Goal: Transaction & Acquisition: Purchase product/service

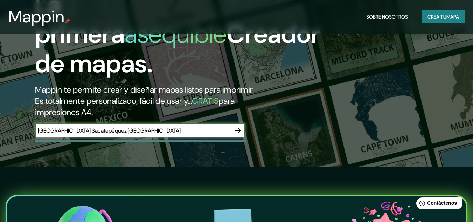
scroll to position [51, 0]
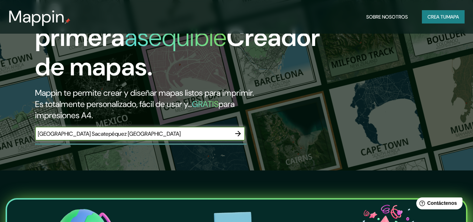
type input "[GEOGRAPHIC_DATA] Sacatepéquez [GEOGRAPHIC_DATA]"
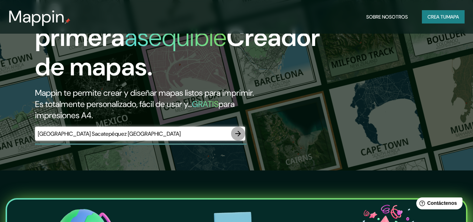
click at [238, 132] on icon "button" at bounding box center [238, 134] width 6 height 6
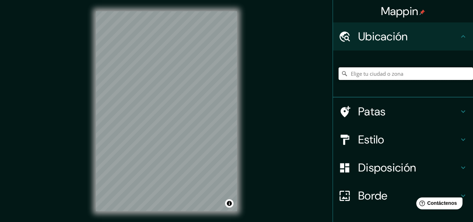
click at [375, 72] on input "Elige tu ciudad o zona" at bounding box center [405, 73] width 134 height 13
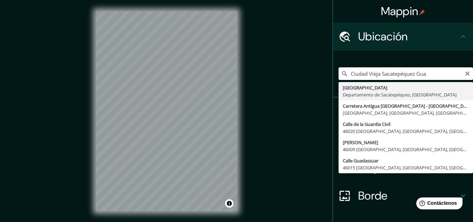
type input "[GEOGRAPHIC_DATA], [GEOGRAPHIC_DATA], [GEOGRAPHIC_DATA]"
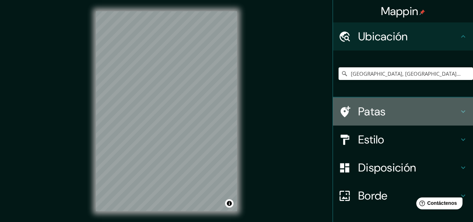
click at [395, 110] on h4 "Patas" at bounding box center [408, 111] width 101 height 14
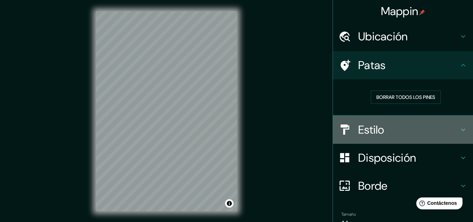
click at [399, 127] on h4 "Estilo" at bounding box center [408, 130] width 101 height 14
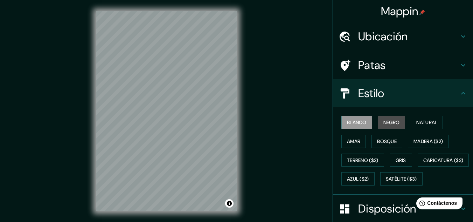
click at [395, 124] on font "Negro" at bounding box center [391, 122] width 16 height 6
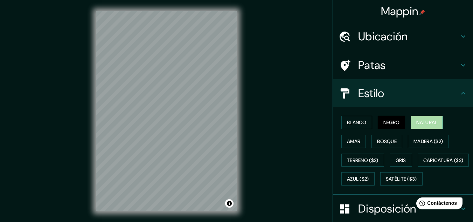
click at [428, 122] on font "Natural" at bounding box center [426, 122] width 21 height 6
click at [419, 129] on div "Blanco Negro Natural [PERSON_NAME] ($2) Terreno ($2) Gris Caricatura ($2) Azul …" at bounding box center [405, 150] width 134 height 75
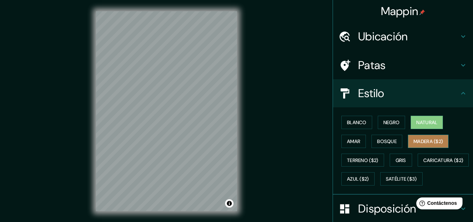
click at [420, 136] on button "Madera ($2)" at bounding box center [428, 140] width 41 height 13
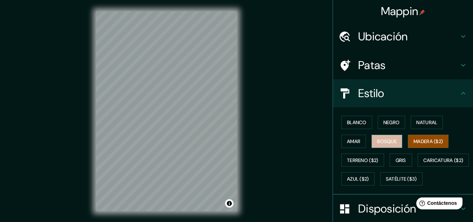
click at [392, 135] on button "Bosque" at bounding box center [386, 140] width 31 height 13
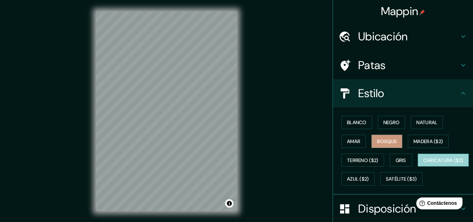
click at [423, 165] on font "Caricatura ($2)" at bounding box center [443, 159] width 40 height 9
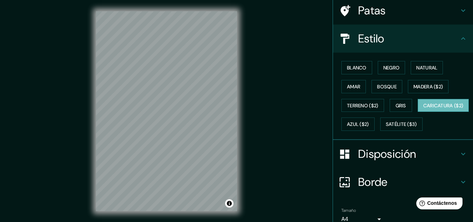
scroll to position [55, 0]
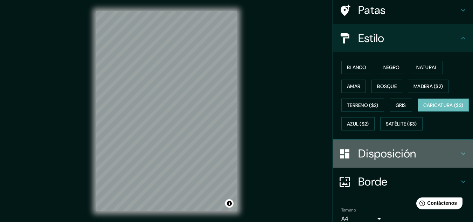
click at [370, 161] on font "Disposición" at bounding box center [387, 153] width 58 height 15
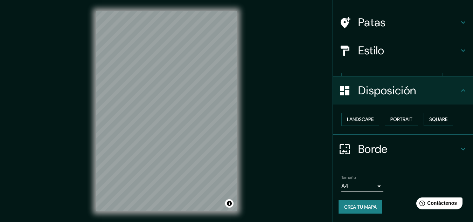
scroll to position [31, 0]
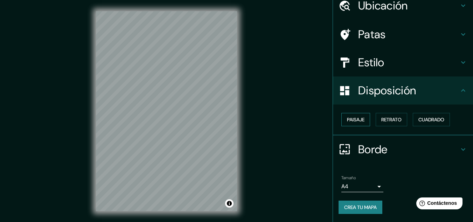
click at [358, 118] on font "Paisaje" at bounding box center [356, 119] width 18 height 6
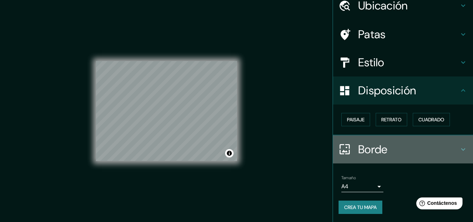
click at [338, 149] on icon at bounding box center [344, 149] width 12 height 12
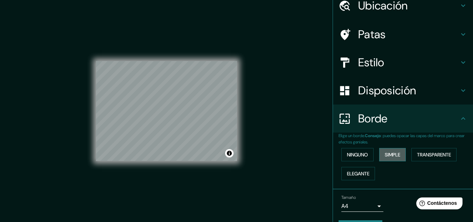
click at [390, 156] on font "Simple" at bounding box center [392, 154] width 15 height 6
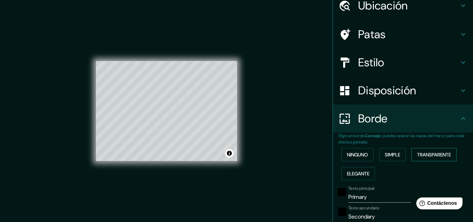
click at [422, 156] on font "Transparente" at bounding box center [434, 154] width 34 height 6
click at [360, 172] on font "Elegante" at bounding box center [358, 173] width 22 height 6
click at [356, 157] on font "Ninguno" at bounding box center [357, 154] width 21 height 6
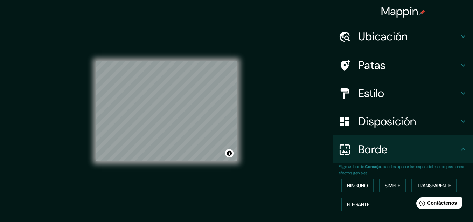
scroll to position [0, 0]
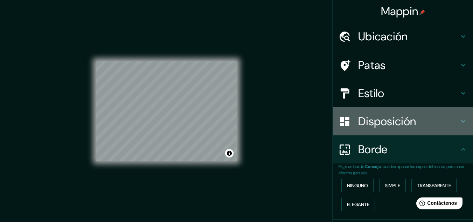
click at [397, 121] on font "Disposición" at bounding box center [387, 121] width 58 height 15
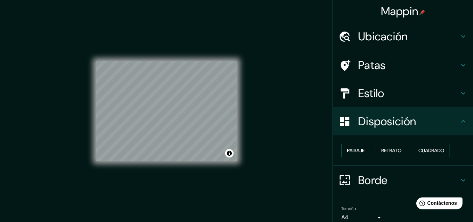
click at [394, 154] on font "Retrato" at bounding box center [391, 150] width 20 height 9
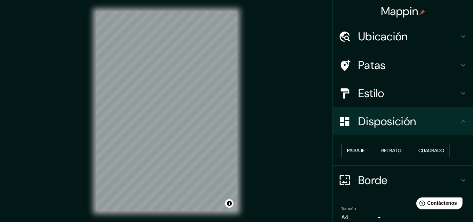
click at [425, 153] on font "Cuadrado" at bounding box center [431, 150] width 26 height 6
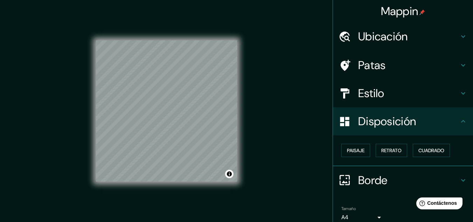
click at [355, 143] on div "Paisaje Retrato Cuadrado" at bounding box center [405, 150] width 134 height 19
click at [355, 146] on font "Paisaje" at bounding box center [356, 150] width 18 height 9
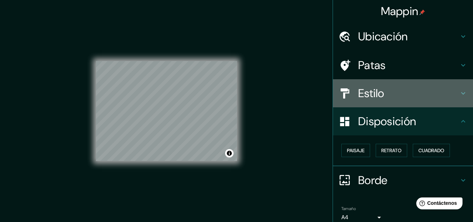
click at [370, 95] on font "Estilo" at bounding box center [371, 93] width 26 height 15
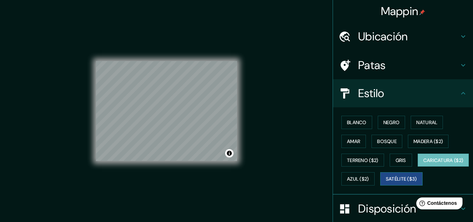
click at [386, 182] on font "Satélite ($3)" at bounding box center [401, 179] width 31 height 6
click at [423, 163] on font "Caricatura ($2)" at bounding box center [443, 160] width 40 height 6
click at [352, 143] on font "Amar" at bounding box center [353, 141] width 13 height 6
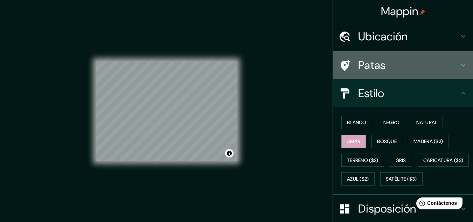
click at [377, 65] on font "Patas" at bounding box center [372, 65] width 28 height 15
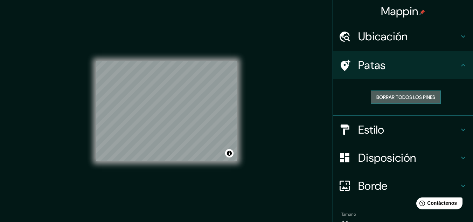
click at [393, 95] on font "Borrar todos los pines" at bounding box center [405, 97] width 59 height 6
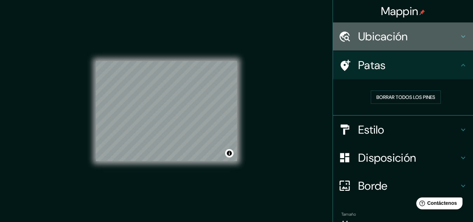
click at [393, 40] on font "Ubicación" at bounding box center [383, 36] width 50 height 15
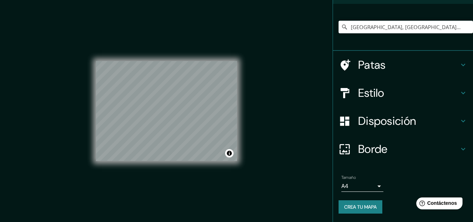
scroll to position [12, 0]
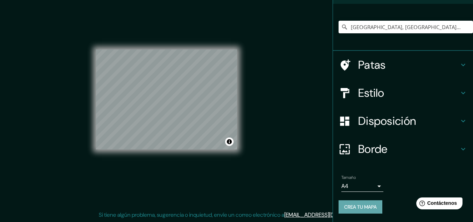
click at [371, 207] on font "Crea tu mapa" at bounding box center [360, 206] width 33 height 6
click at [367, 202] on font "Crea tu mapa" at bounding box center [360, 206] width 33 height 9
